Goal: Task Accomplishment & Management: Manage account settings

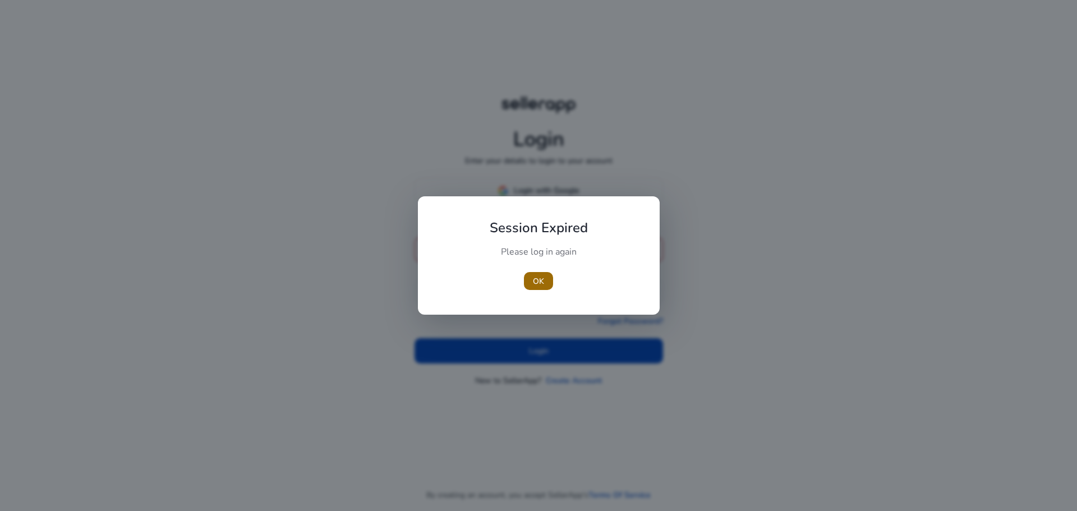
type input "**********"
click at [539, 281] on span "OK" at bounding box center [538, 282] width 11 height 12
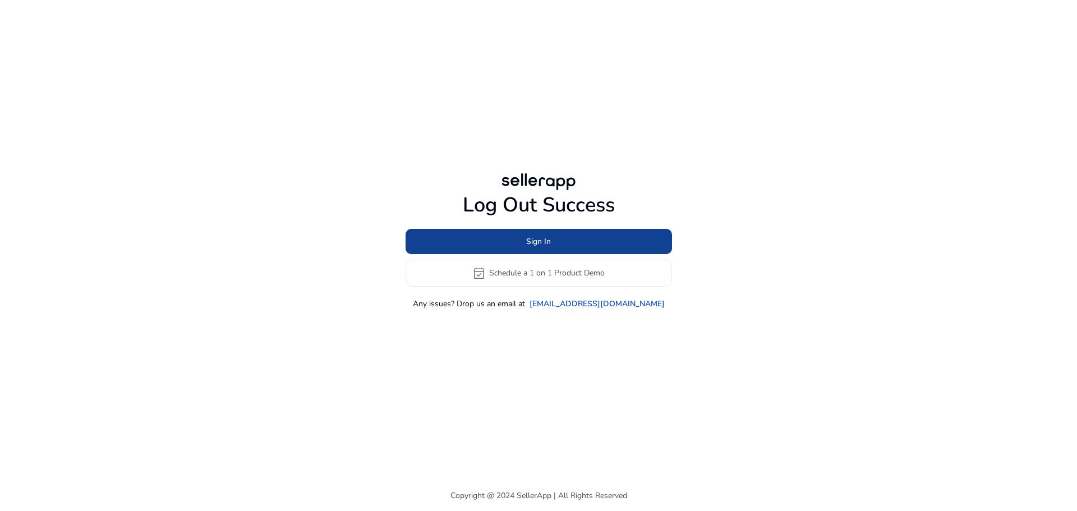
click at [520, 240] on span at bounding box center [539, 241] width 267 height 27
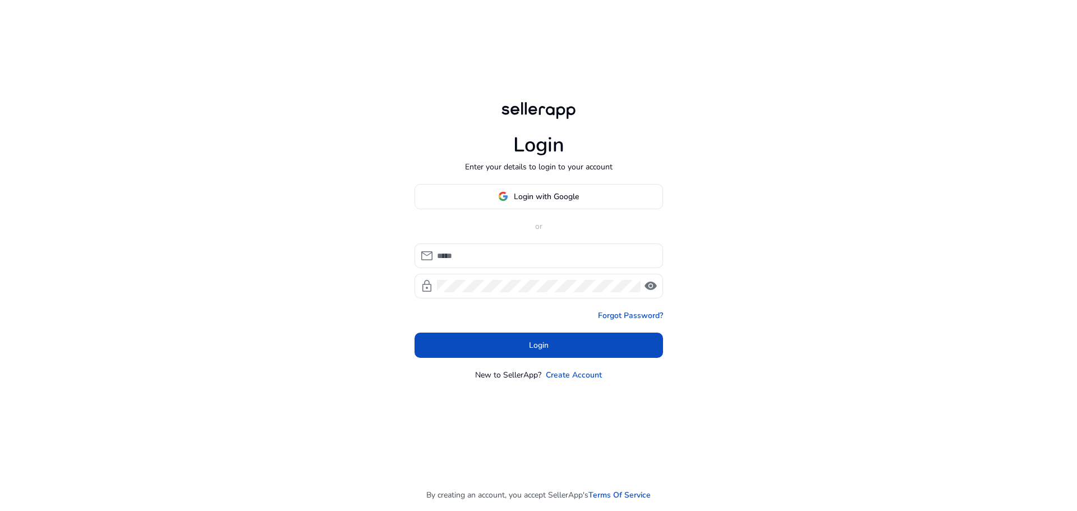
type input "**********"
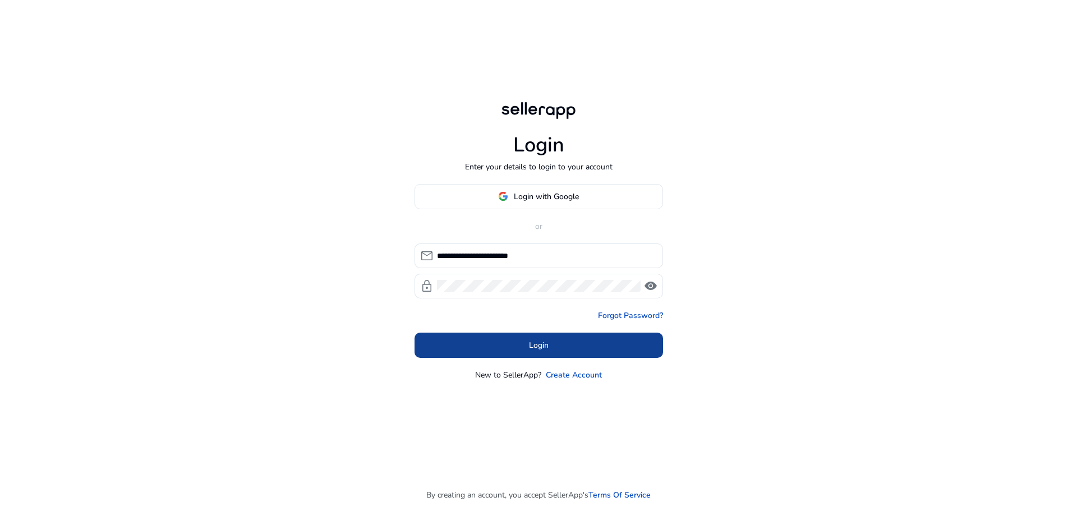
click at [525, 346] on span at bounding box center [539, 345] width 249 height 27
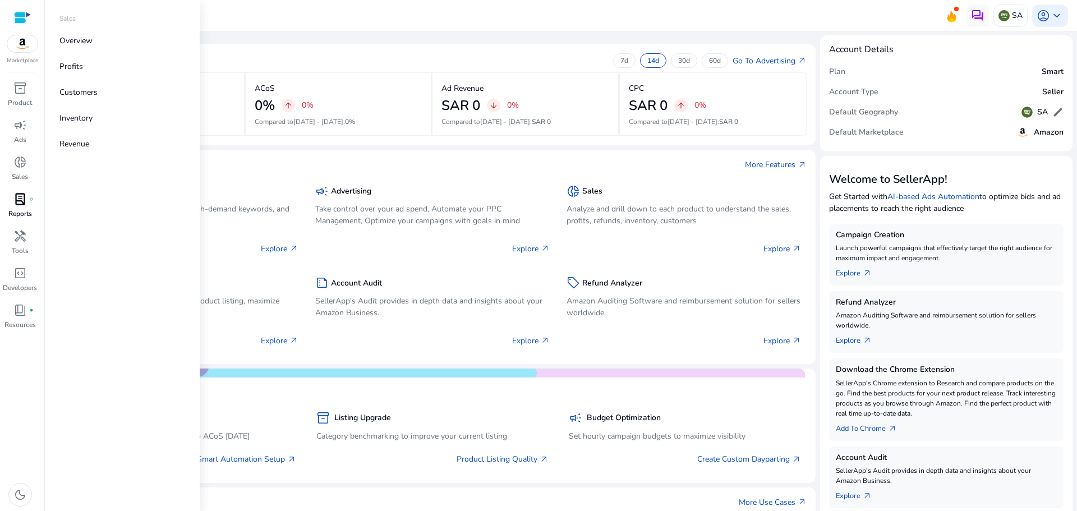
click at [17, 200] on span "lab_profile" at bounding box center [19, 198] width 13 height 13
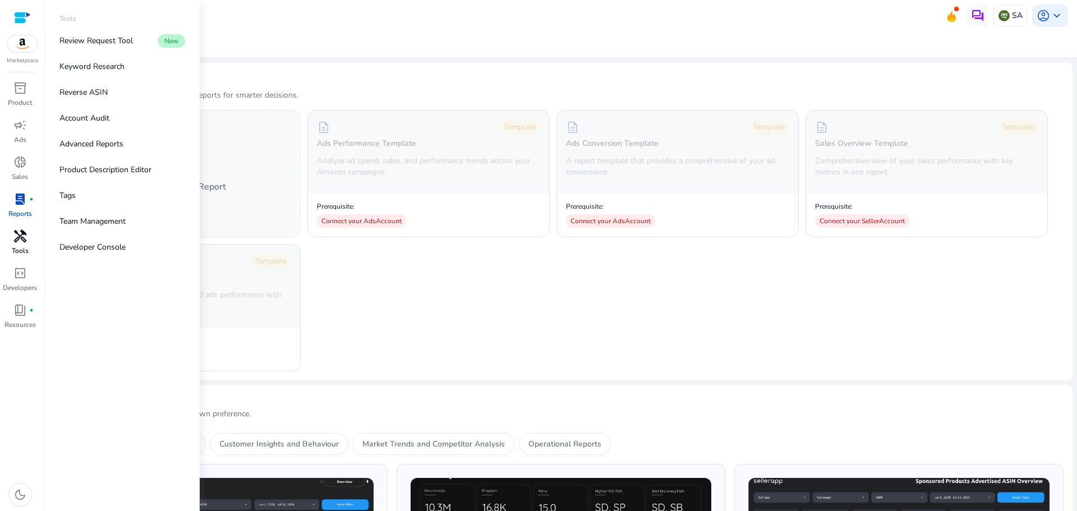
click at [18, 241] on span "handyman" at bounding box center [19, 236] width 13 height 13
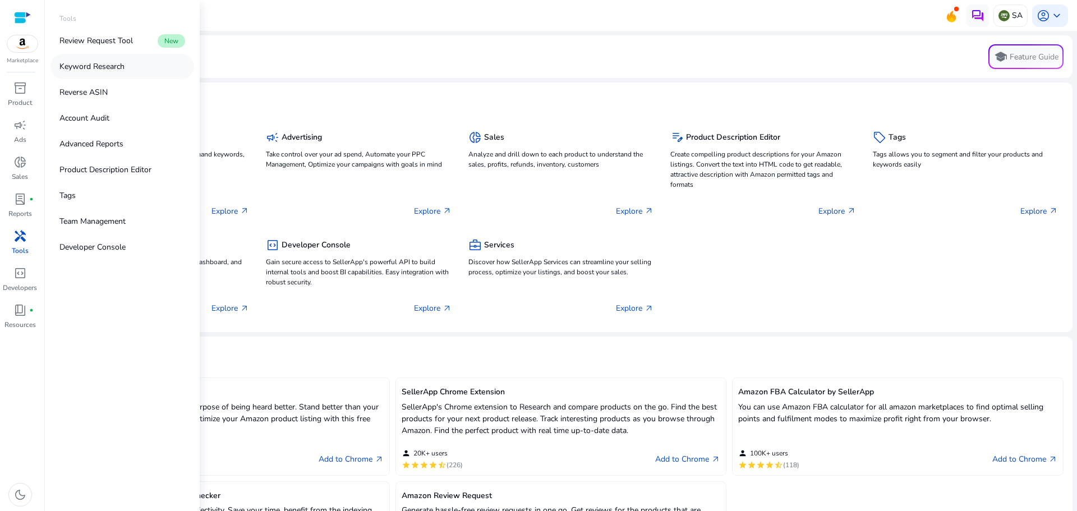
click at [78, 65] on p "Keyword Research" at bounding box center [91, 67] width 65 height 12
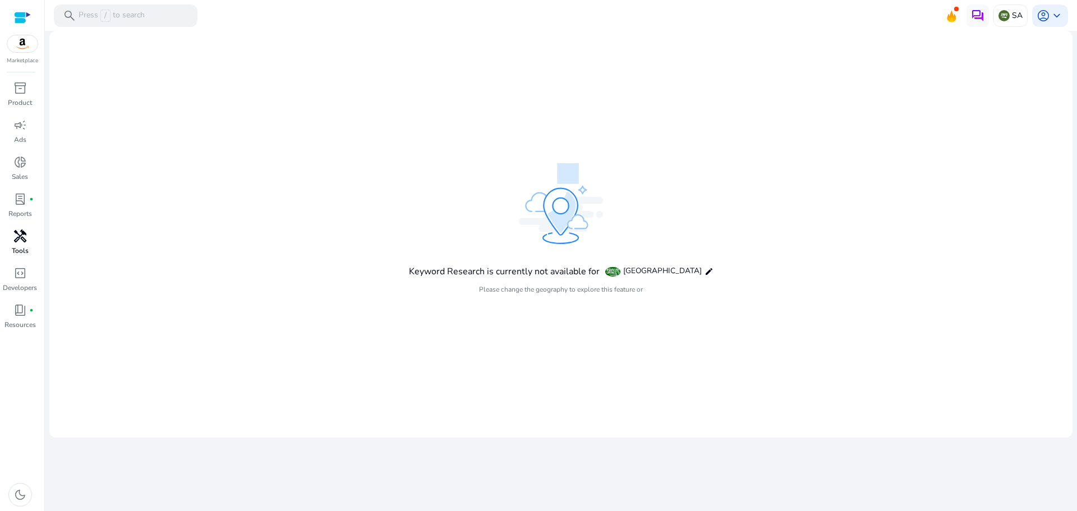
click at [20, 246] on p "Tools" at bounding box center [20, 251] width 17 height 10
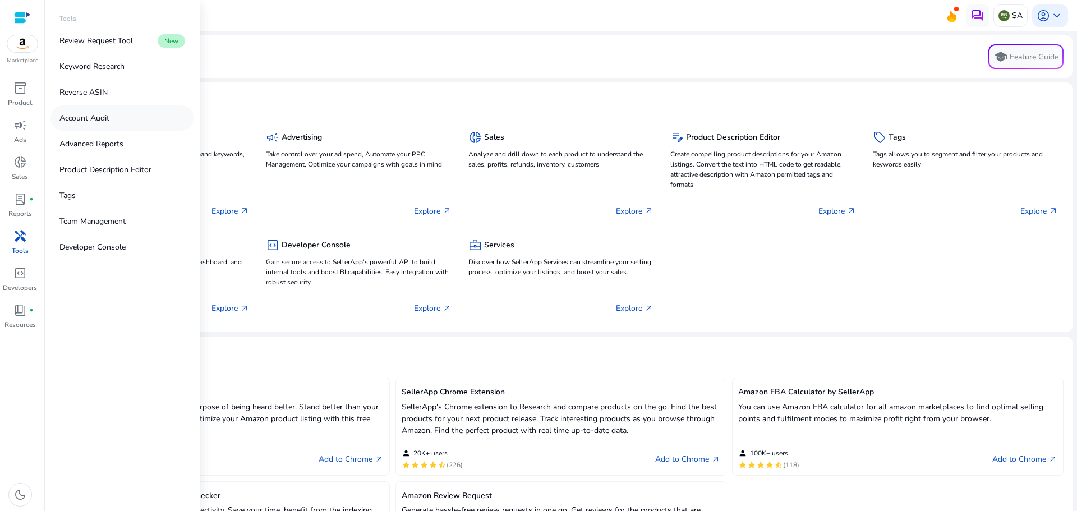
click at [84, 116] on p "Account Audit" at bounding box center [84, 118] width 50 height 12
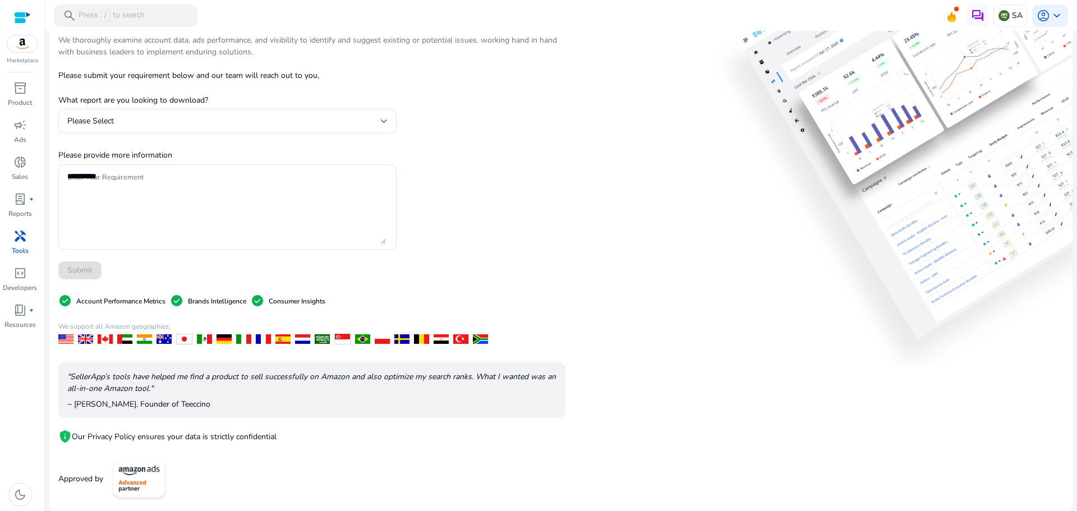
scroll to position [68, 0]
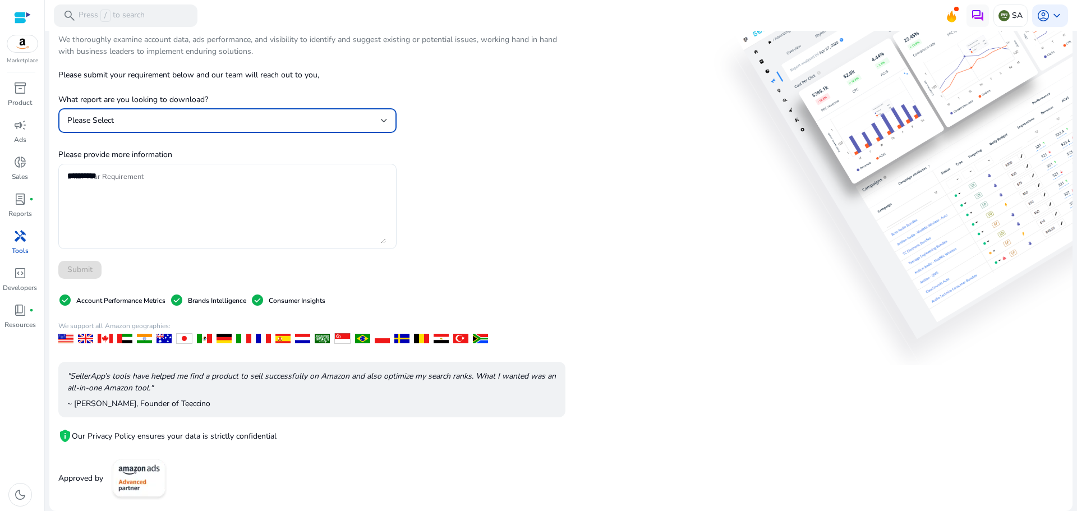
click at [327, 123] on div "Please Select" at bounding box center [224, 120] width 314 height 12
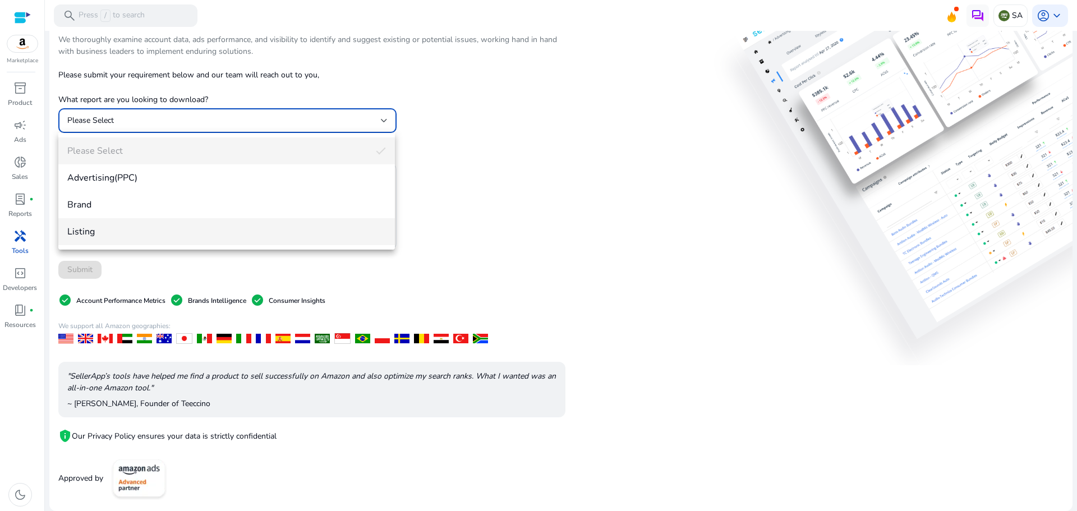
click at [214, 236] on span "Listing" at bounding box center [226, 232] width 319 height 12
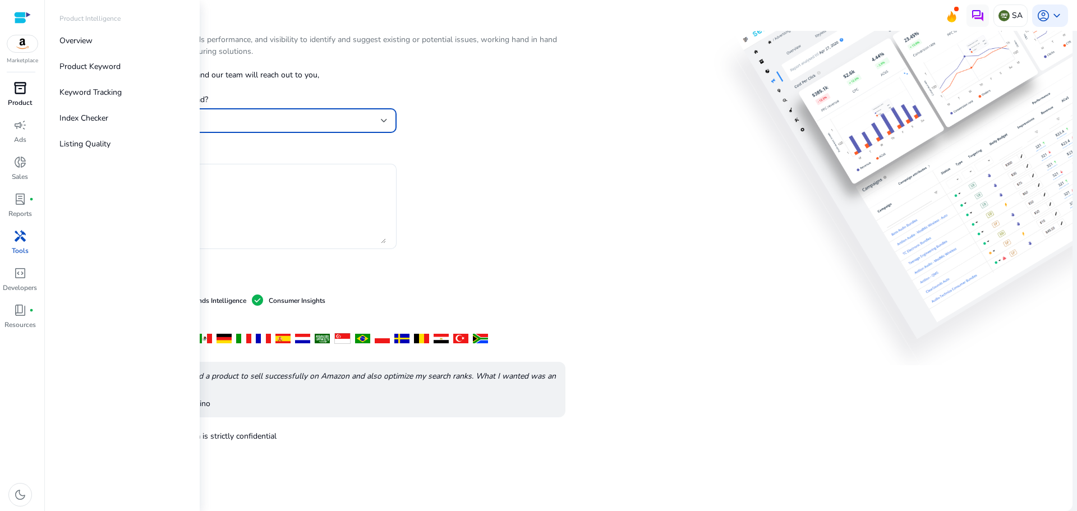
click at [21, 86] on span "inventory_2" at bounding box center [19, 87] width 13 height 13
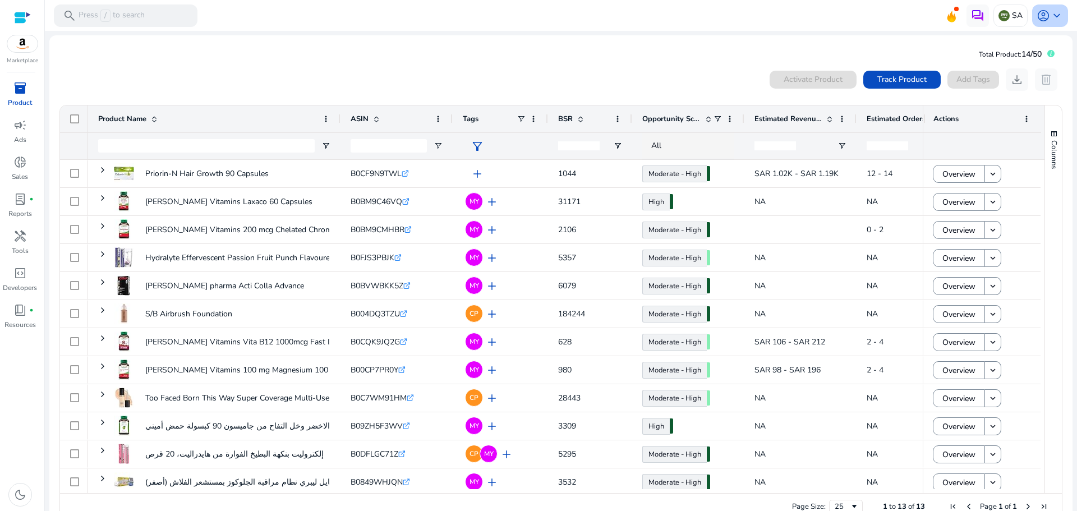
click at [1044, 19] on span "account_circle" at bounding box center [1043, 15] width 13 height 13
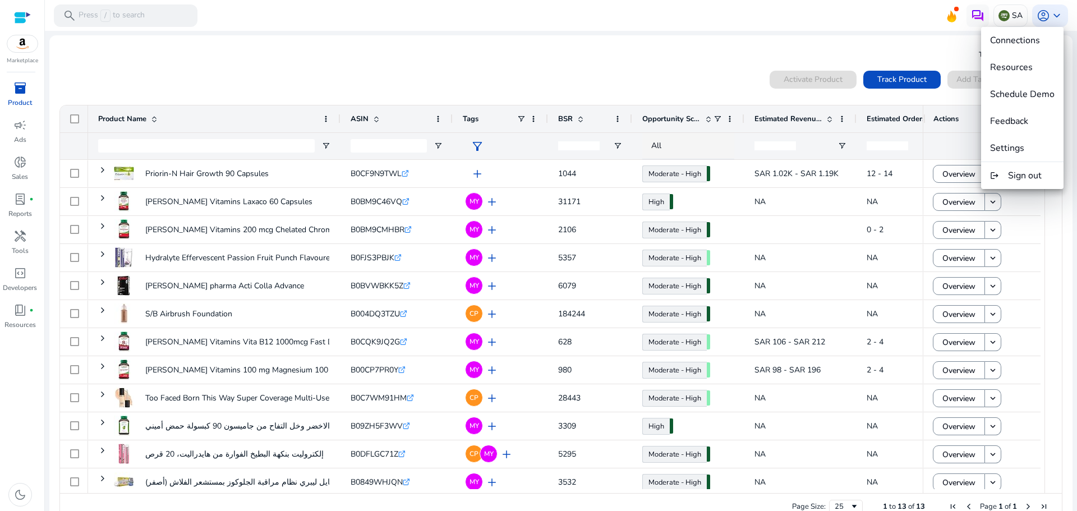
click at [20, 123] on div at bounding box center [538, 255] width 1077 height 511
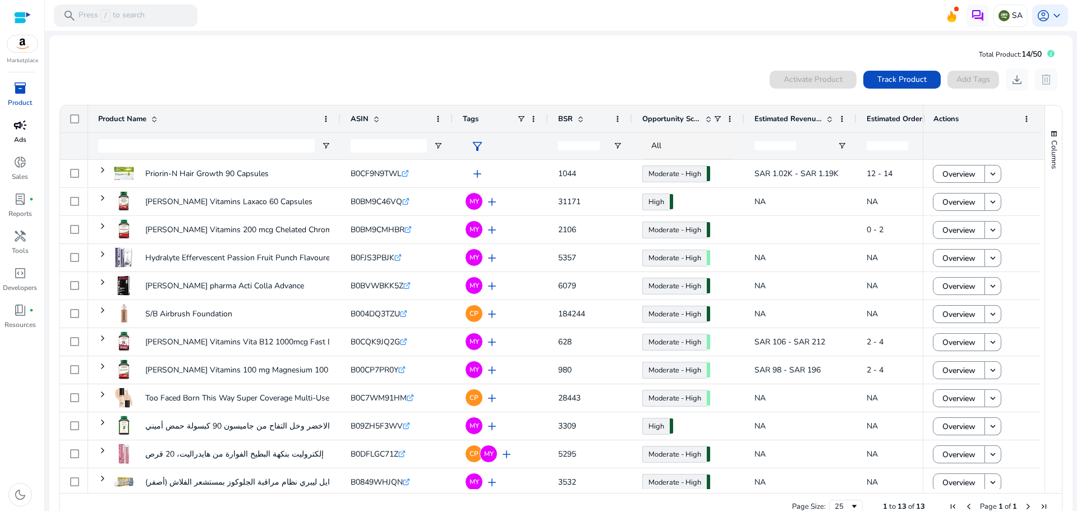
click at [17, 126] on span "campaign" at bounding box center [19, 124] width 13 height 13
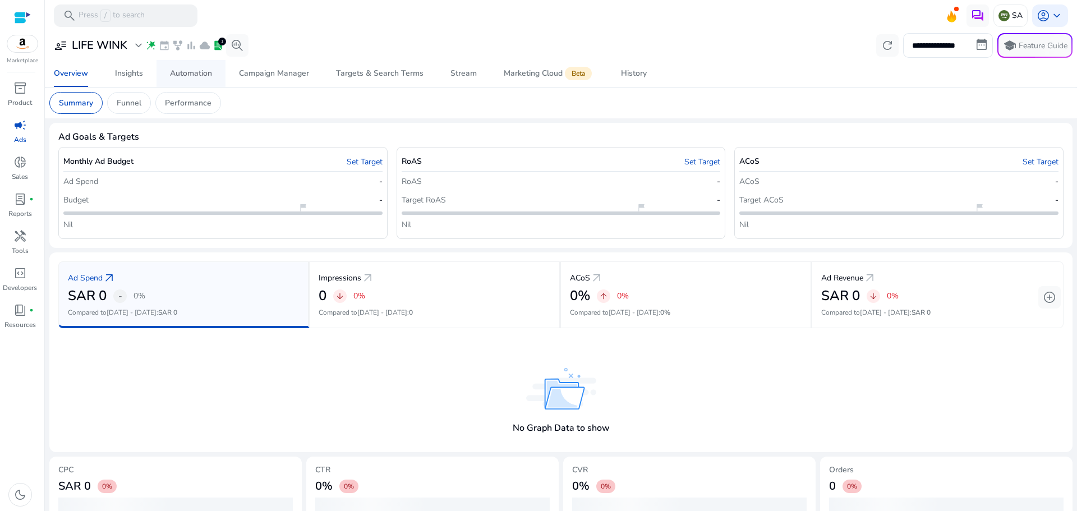
click at [189, 73] on div "Automation" at bounding box center [191, 74] width 42 height 8
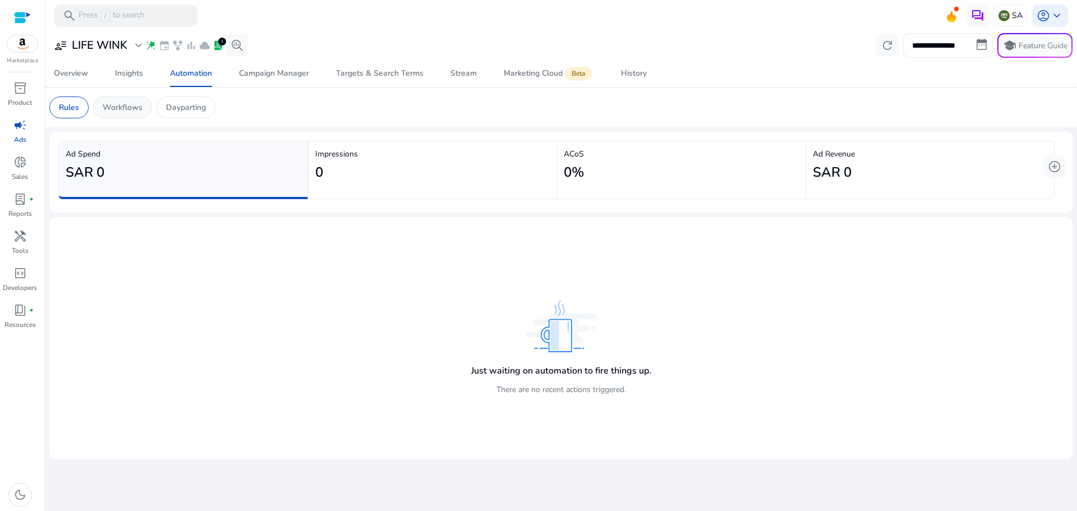
click at [122, 115] on div "Workflows" at bounding box center [122, 108] width 59 height 22
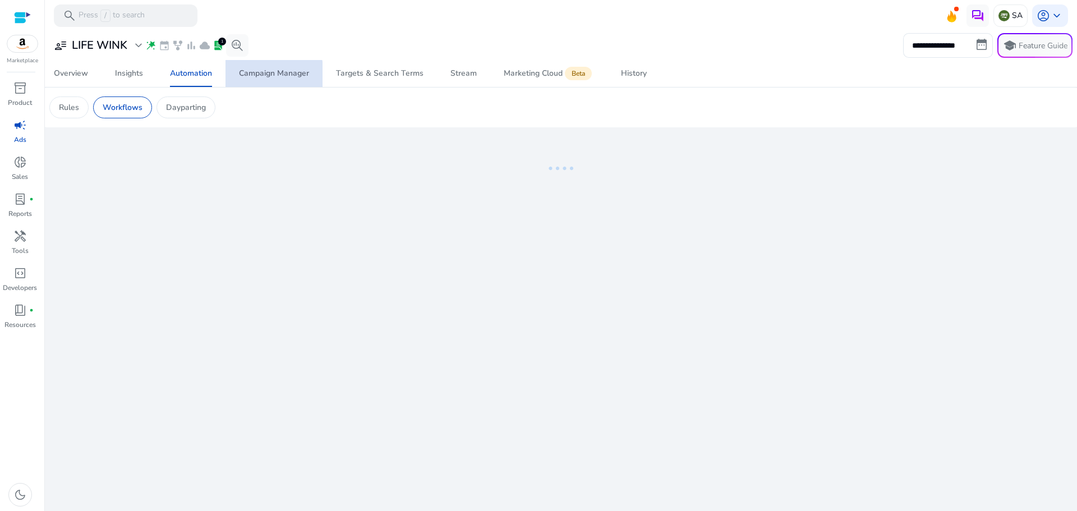
click at [273, 75] on div "Campaign Manager" at bounding box center [274, 74] width 70 height 8
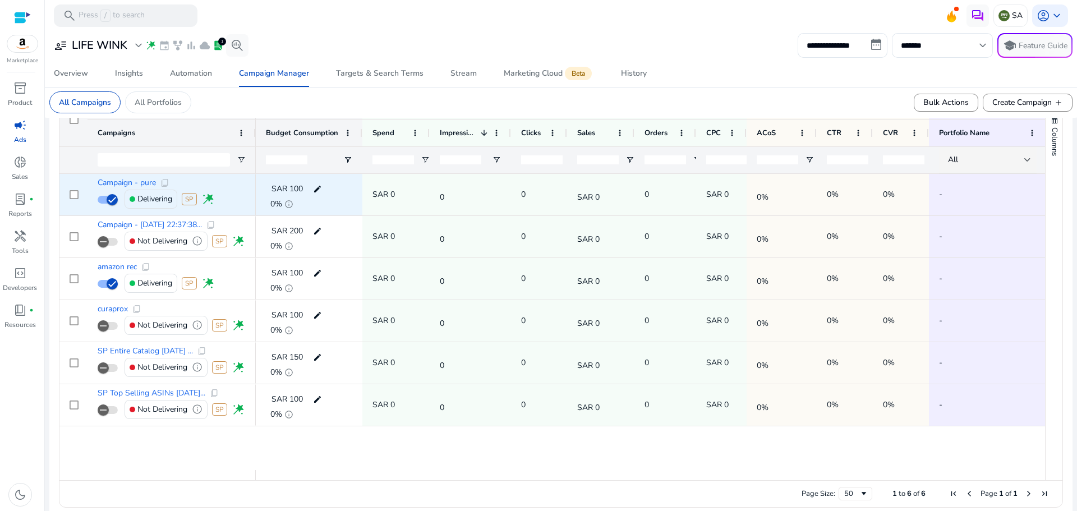
scroll to position [168, 0]
click at [428, 199] on div "SAR 0" at bounding box center [396, 194] width 67 height 42
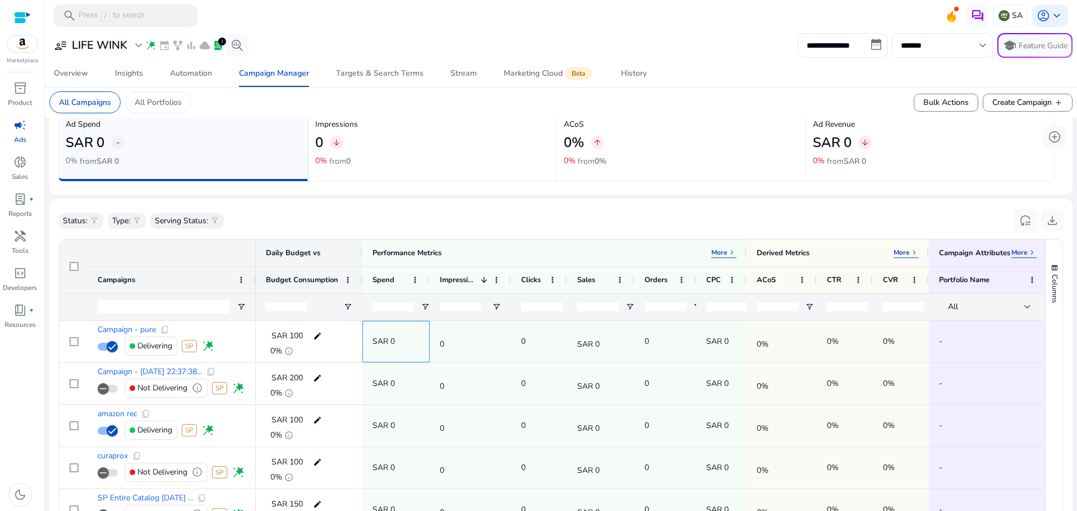
scroll to position [0, 0]
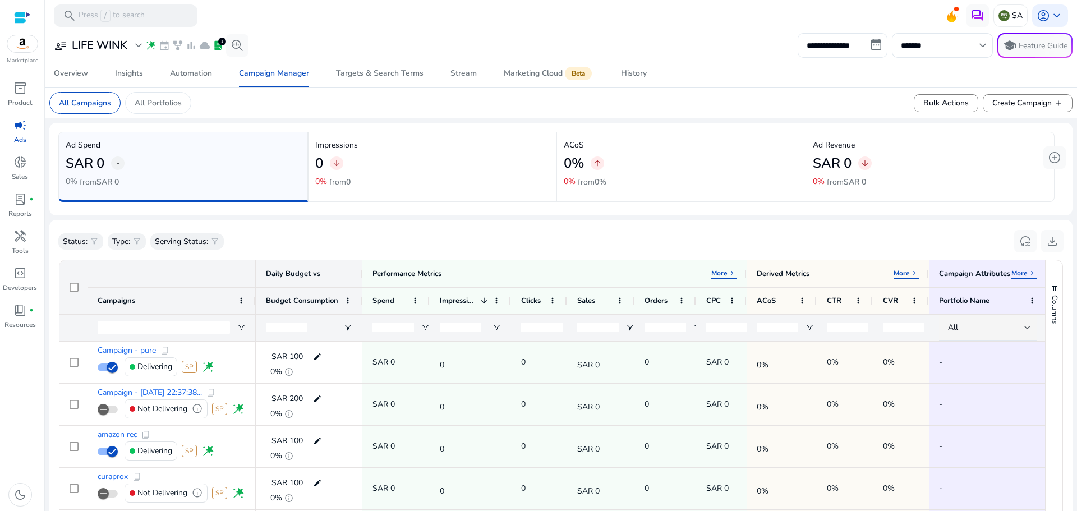
click at [426, 183] on div "Impressions 0 arrow_downward 0% from 0" at bounding box center [432, 163] width 235 height 49
click at [706, 175] on div "0% arrow_upward" at bounding box center [682, 163] width 235 height 25
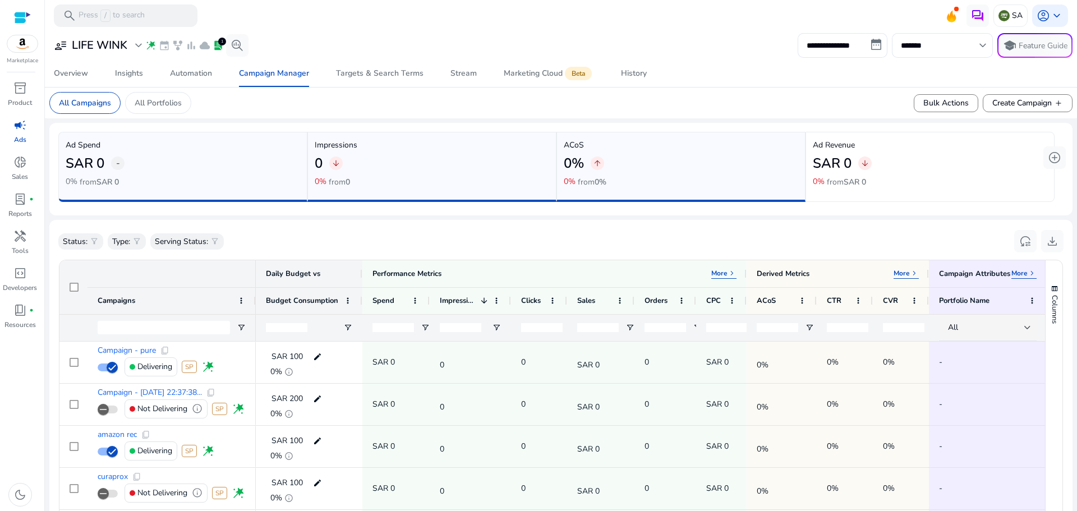
click at [902, 173] on div "SAR 0 arrow_downward" at bounding box center [930, 163] width 235 height 25
click at [215, 162] on div "SAR 0 -" at bounding box center [183, 163] width 235 height 25
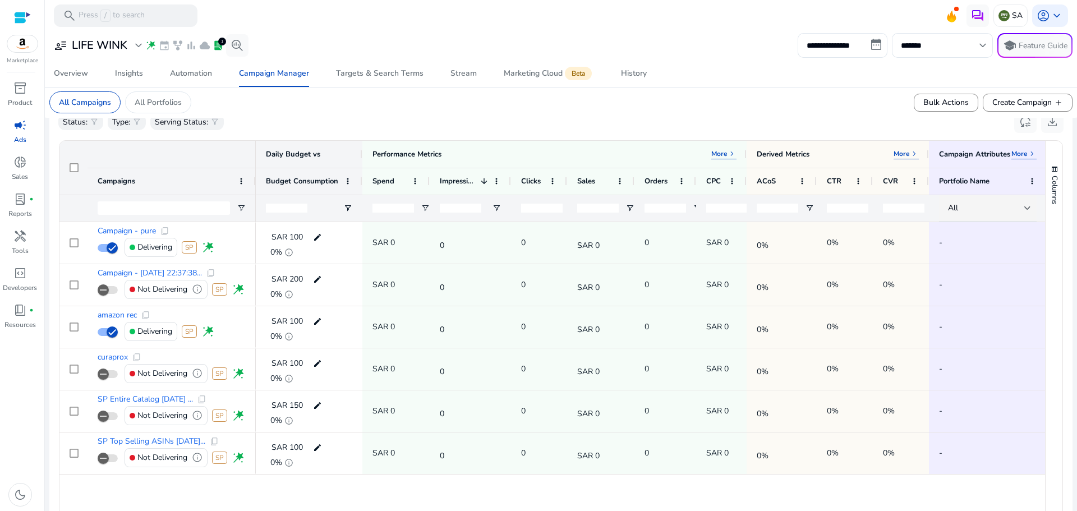
scroll to position [179, 0]
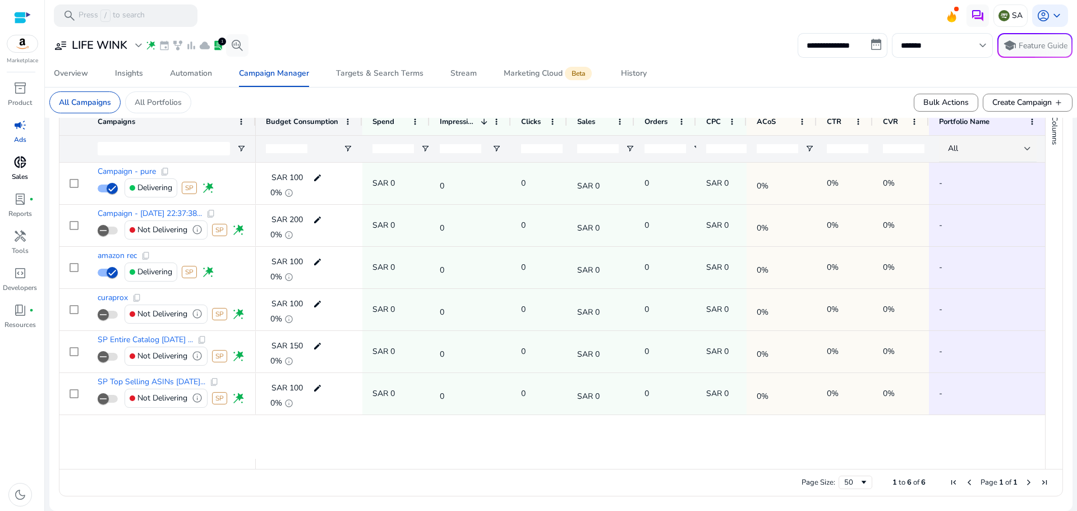
click at [21, 167] on span "donut_small" at bounding box center [19, 161] width 13 height 13
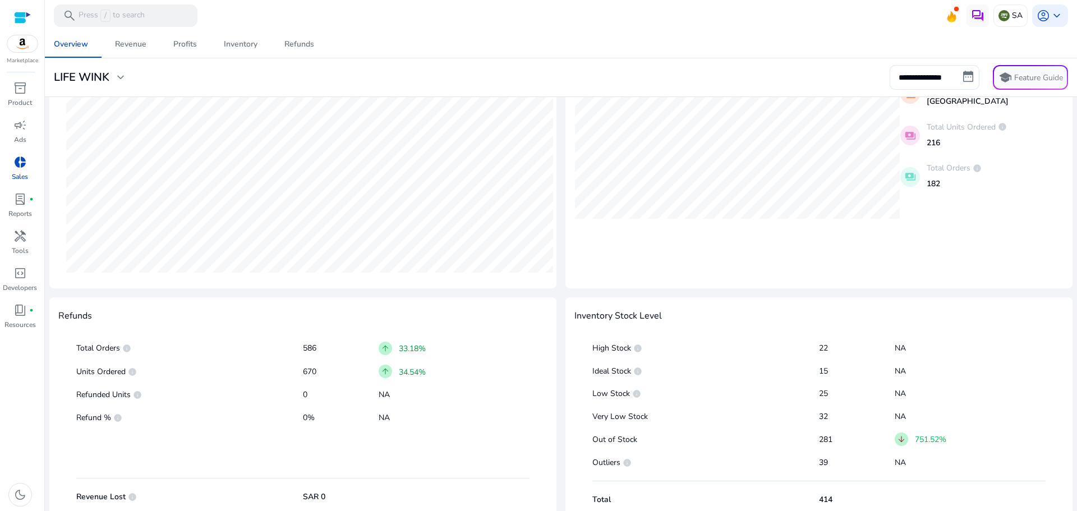
scroll to position [439, 0]
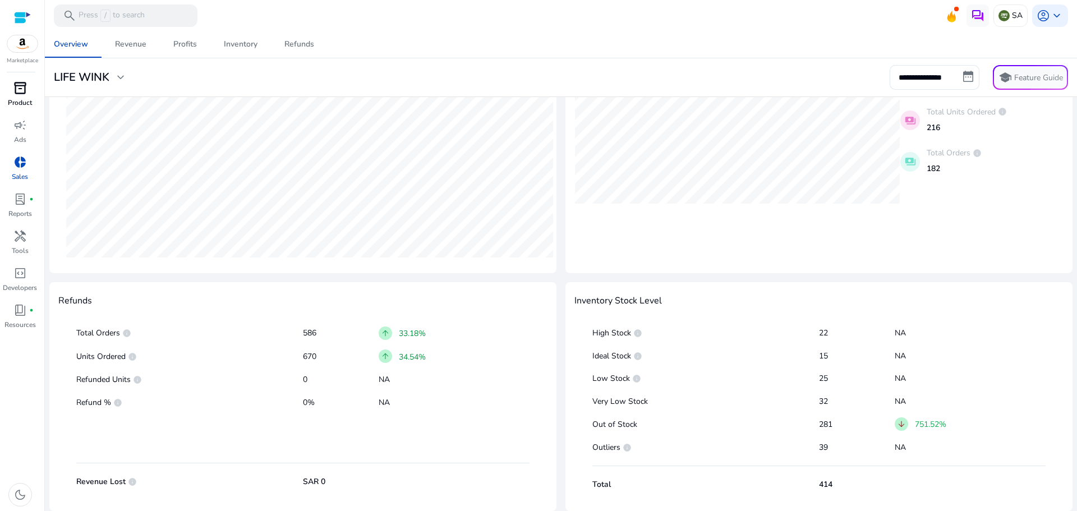
click at [15, 85] on span "inventory_2" at bounding box center [19, 87] width 13 height 13
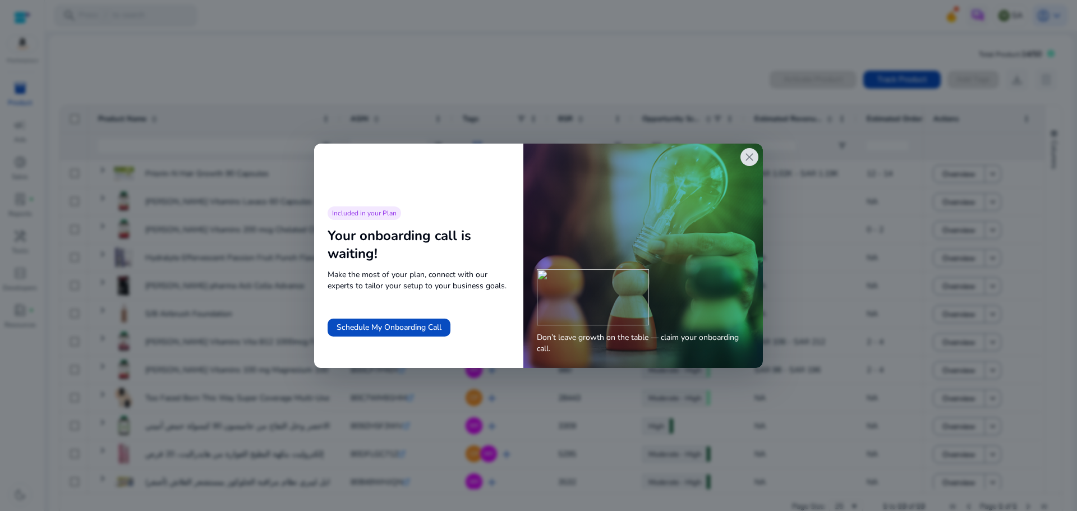
click at [744, 154] on span "close" at bounding box center [749, 156] width 13 height 13
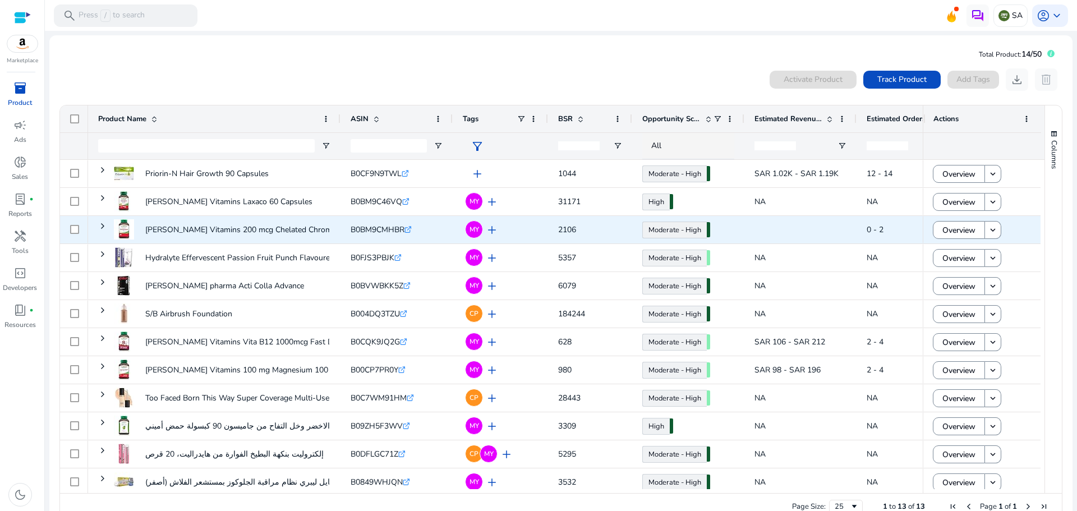
scroll to position [35, 0]
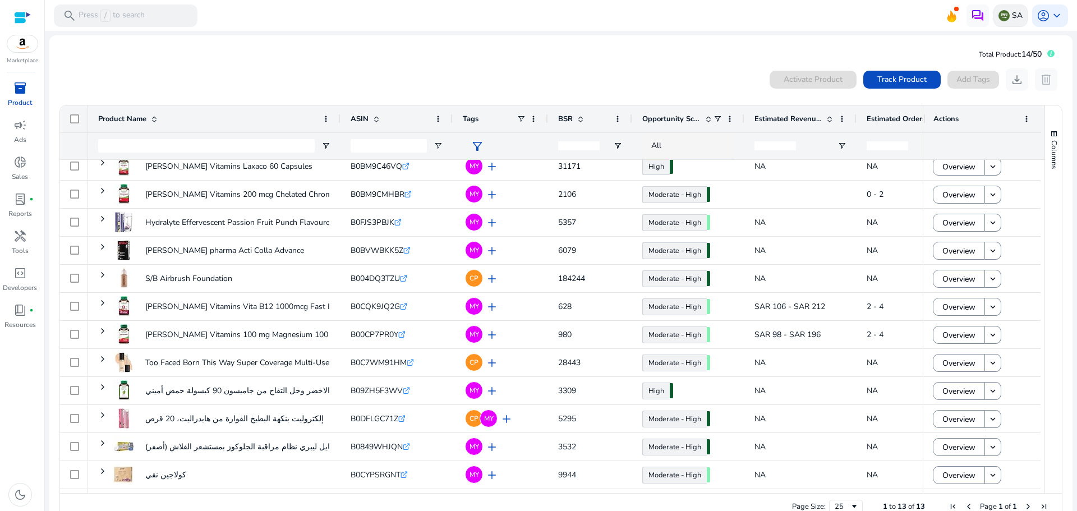
click at [1002, 17] on img at bounding box center [1004, 15] width 11 height 11
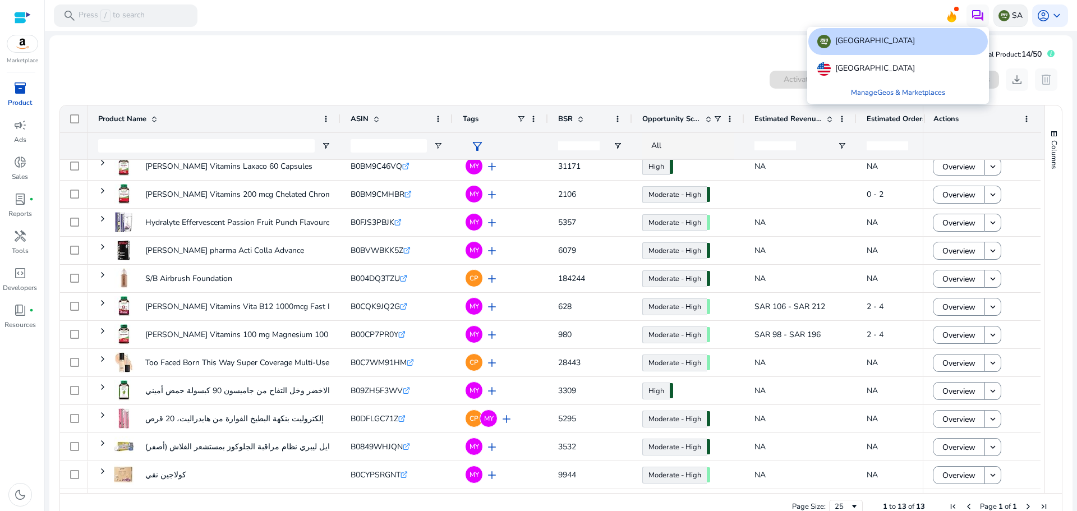
click at [1002, 17] on div at bounding box center [538, 255] width 1077 height 511
click at [1037, 16] on span "account_circle" at bounding box center [1043, 15] width 13 height 13
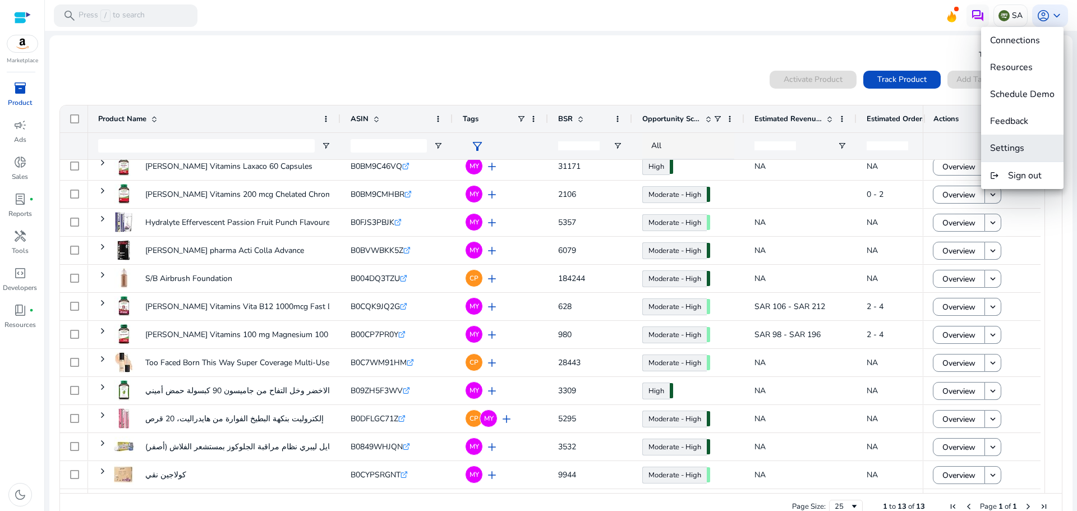
click at [1012, 142] on span "Settings" at bounding box center [1007, 148] width 34 height 12
